Goal: Information Seeking & Learning: Learn about a topic

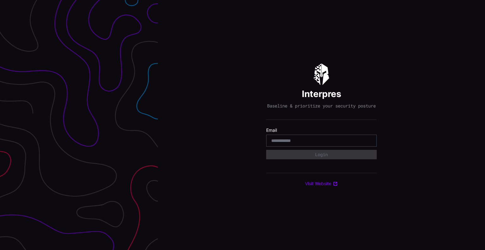
click at [330, 146] on div at bounding box center [321, 141] width 111 height 12
click at [330, 143] on input "email" at bounding box center [321, 141] width 100 height 6
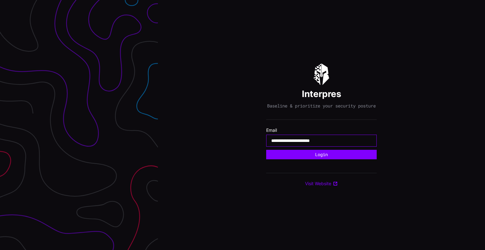
type input "**********"
click at [266, 150] on button "Login" at bounding box center [321, 154] width 111 height 9
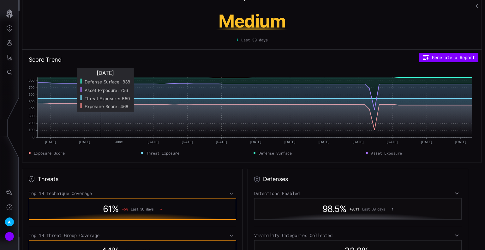
scroll to position [32, 0]
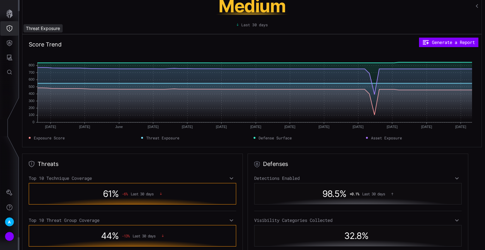
click at [9, 25] on icon "Threat Exposure" at bounding box center [9, 28] width 6 height 6
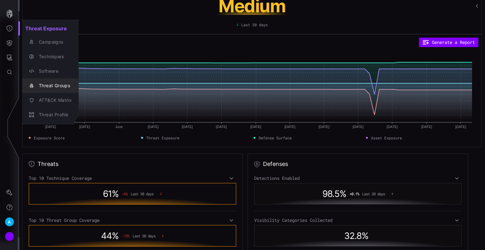
click at [52, 85] on div "Threat Groups" at bounding box center [54, 86] width 36 height 8
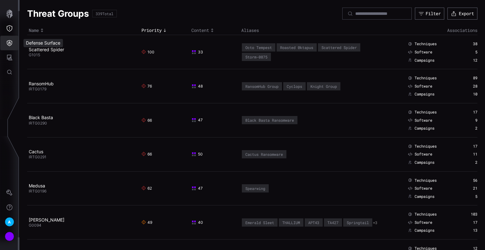
click at [11, 44] on icon "Defense Surface" at bounding box center [9, 43] width 5 height 6
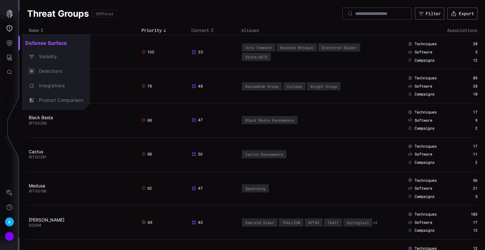
click at [8, 29] on div at bounding box center [242, 125] width 485 height 250
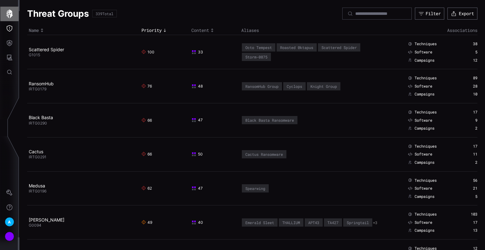
click at [8, 12] on icon "button" at bounding box center [9, 13] width 9 height 9
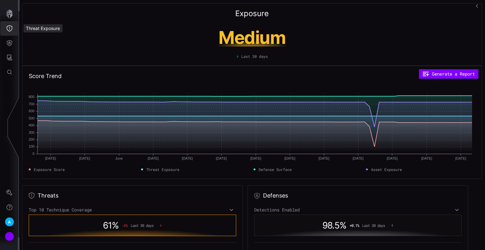
click at [8, 21] on button "Threat Exposure" at bounding box center [9, 28] width 18 height 15
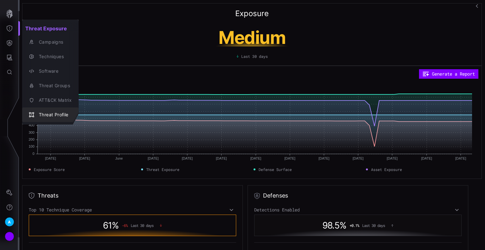
click at [57, 115] on div "Threat Profile" at bounding box center [54, 115] width 36 height 8
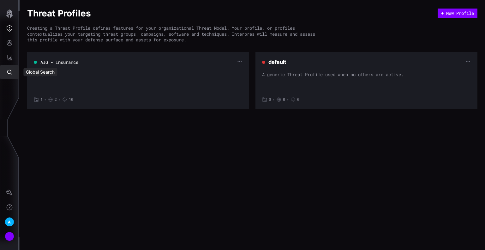
click at [10, 72] on icon "Global Search" at bounding box center [9, 72] width 6 height 6
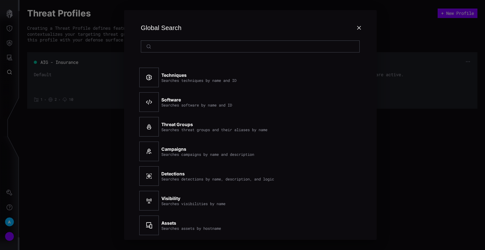
click at [9, 56] on div at bounding box center [242, 125] width 485 height 250
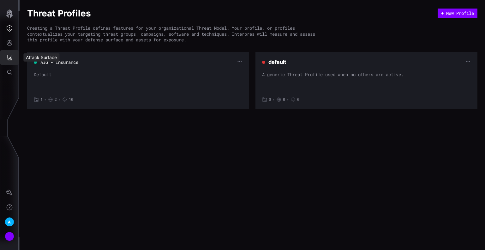
click at [9, 56] on icon "Attack Surface" at bounding box center [9, 57] width 6 height 6
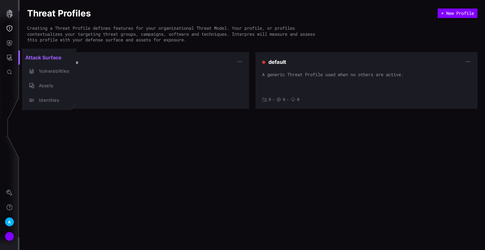
click at [11, 43] on div at bounding box center [242, 125] width 485 height 250
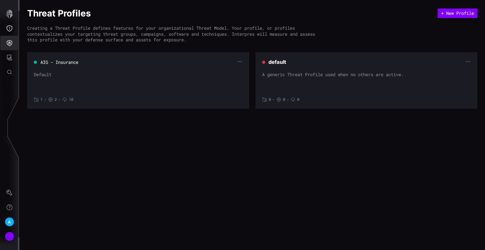
click at [10, 43] on icon "Defense Surface" at bounding box center [9, 43] width 5 height 6
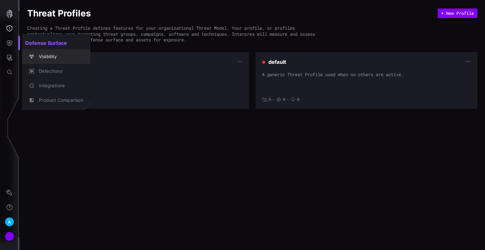
click at [51, 55] on div "Visibility" at bounding box center [60, 57] width 48 height 8
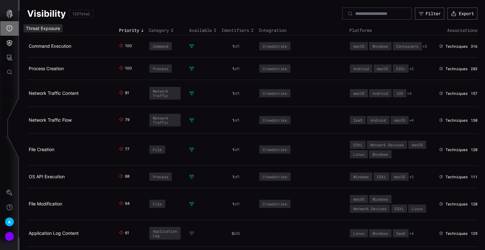
click at [9, 29] on icon "Threat Exposure" at bounding box center [9, 28] width 6 height 6
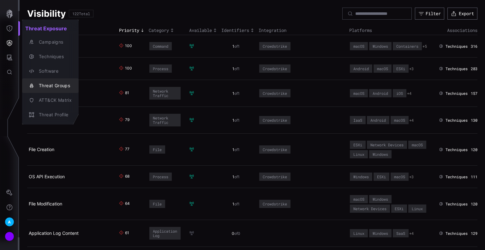
click at [50, 82] on div "Threat Groups" at bounding box center [54, 86] width 36 height 8
